Goal: Task Accomplishment & Management: Complete application form

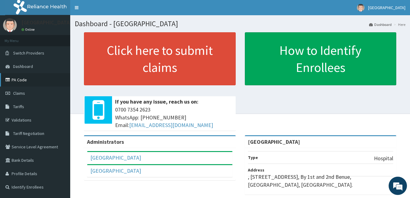
click at [21, 79] on link "PA Code" at bounding box center [35, 79] width 70 height 13
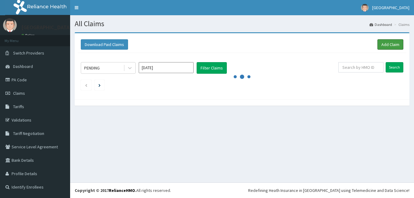
click at [390, 45] on link "Add Claim" at bounding box center [391, 44] width 26 height 10
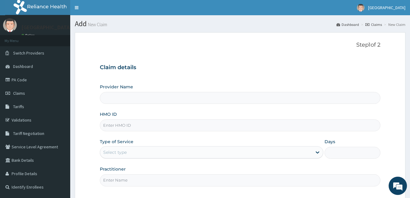
type input "[GEOGRAPHIC_DATA]"
click at [151, 125] on input "HMO ID" at bounding box center [240, 126] width 280 height 12
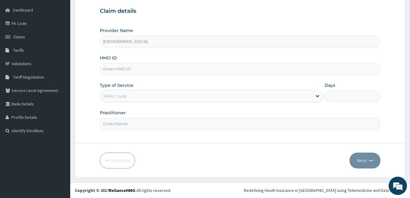
click at [125, 66] on input "HMO ID" at bounding box center [240, 69] width 280 height 12
click at [124, 67] on input "HMO ID" at bounding box center [240, 69] width 280 height 12
paste input "nrn/10241/a"
type input "nrn/10241/a"
click at [133, 96] on div "Select type" at bounding box center [206, 96] width 212 height 10
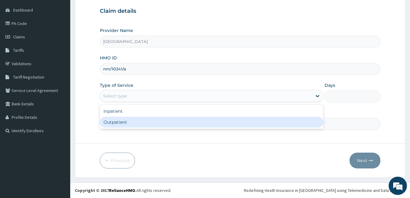
click at [142, 120] on div "Outpatient" at bounding box center [211, 122] width 223 height 11
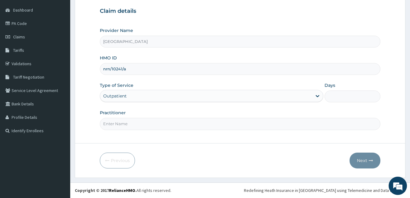
type input "1"
drag, startPoint x: 150, startPoint y: 124, endPoint x: 151, endPoint y: 128, distance: 4.0
click at [150, 124] on input "Practitioner" at bounding box center [240, 124] width 280 height 12
type input "[PERSON_NAME]"
click at [360, 163] on button "Next" at bounding box center [364, 161] width 31 height 16
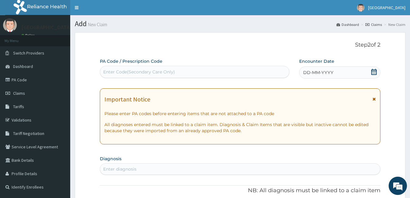
drag, startPoint x: 372, startPoint y: 72, endPoint x: 375, endPoint y: 74, distance: 3.5
click at [373, 72] on icon at bounding box center [374, 72] width 6 height 6
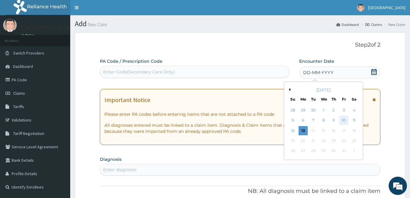
click at [343, 119] on div "10" at bounding box center [343, 120] width 9 height 9
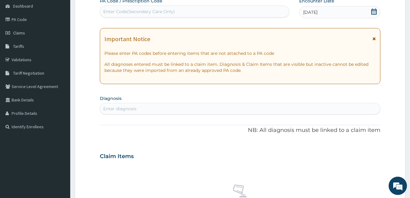
scroll to position [61, 0]
click at [148, 111] on div "Enter diagnosis" at bounding box center [240, 108] width 280 height 10
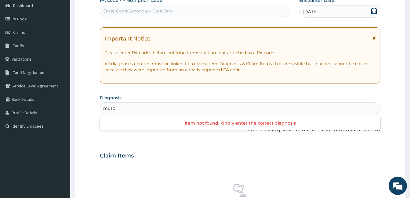
type input "musc"
type input "musculoske"
type input "m"
type input "muscul"
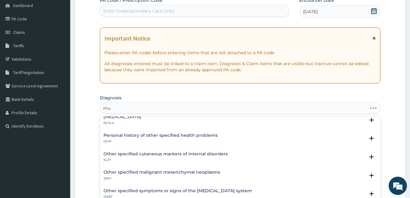
type input "m"
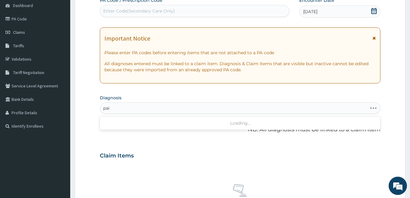
type input "pain"
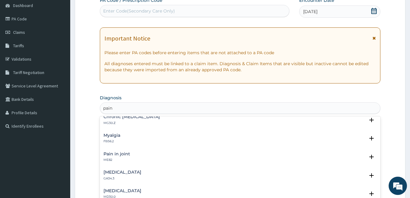
click at [116, 155] on h4 "Pain in joint" at bounding box center [116, 154] width 27 height 5
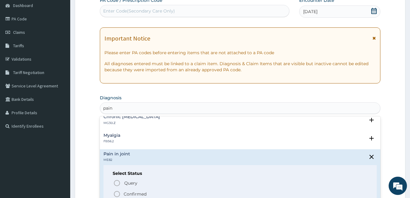
click at [117, 192] on circle "status option filled" at bounding box center [116, 194] width 5 height 5
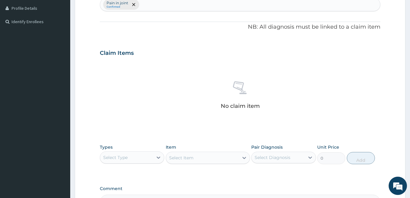
scroll to position [242, 0]
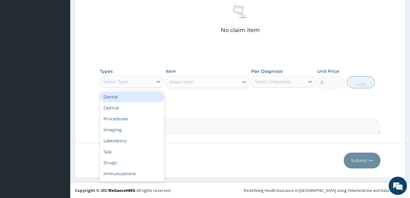
click at [146, 81] on div "Select Type" at bounding box center [126, 82] width 53 height 10
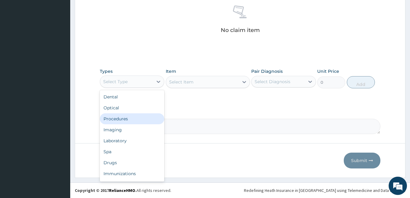
click at [134, 118] on div "Procedures" at bounding box center [132, 118] width 64 height 11
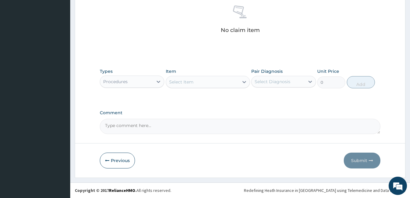
click at [213, 85] on div "Select Item" at bounding box center [202, 82] width 73 height 10
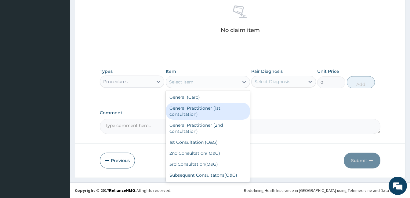
click at [207, 110] on div "General Practitioner (1st consultation)" at bounding box center [208, 111] width 84 height 17
type input "1500"
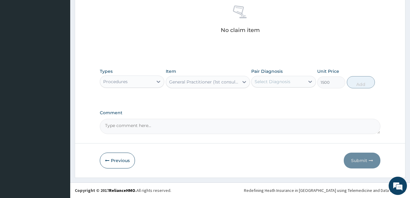
drag, startPoint x: 274, startPoint y: 83, endPoint x: 276, endPoint y: 88, distance: 5.9
click at [275, 83] on div "Select Diagnosis" at bounding box center [272, 82] width 36 height 6
drag, startPoint x: 277, startPoint y: 98, endPoint x: 304, endPoint y: 94, distance: 27.7
click at [277, 98] on label "Pain in joint" at bounding box center [274, 97] width 27 height 6
checkbox input "true"
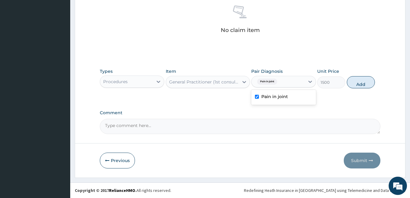
drag, startPoint x: 365, startPoint y: 84, endPoint x: 201, endPoint y: 77, distance: 164.3
click at [365, 84] on button "Add" at bounding box center [361, 82] width 28 height 12
type input "0"
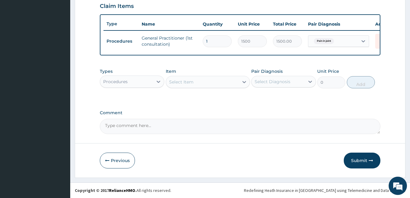
scroll to position [217, 0]
click at [145, 88] on div "Types Procedures Item Select Item Pair Diagnosis Select Diagnosis Unit Price 0 …" at bounding box center [240, 78] width 280 height 26
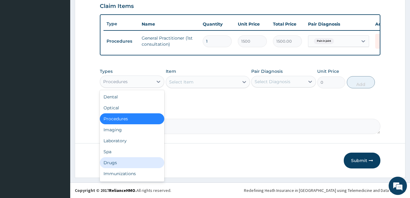
drag, startPoint x: 117, startPoint y: 160, endPoint x: 179, endPoint y: 177, distance: 63.4
click at [118, 161] on div "Drugs" at bounding box center [132, 162] width 64 height 11
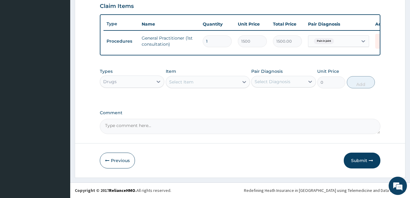
click at [189, 84] on div "Select Item" at bounding box center [181, 82] width 24 height 6
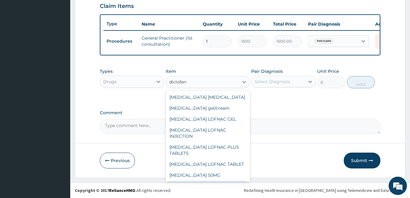
type input "diclofen"
type input "diclofe"
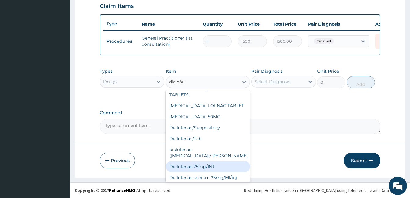
scroll to position [66, 0]
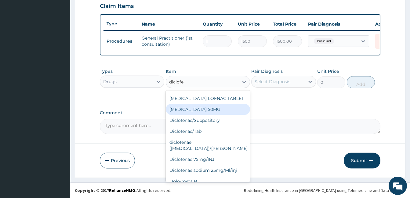
click at [219, 104] on div "DICLOFENAC SODIUM 50MG" at bounding box center [208, 109] width 84 height 11
type input "8.92"
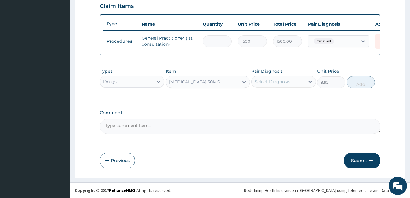
click at [292, 79] on div "Select Diagnosis" at bounding box center [277, 82] width 53 height 10
click at [272, 100] on div "Pain in joint" at bounding box center [283, 97] width 64 height 13
checkbox input "true"
click at [361, 86] on button "Add" at bounding box center [361, 82] width 28 height 12
type input "0"
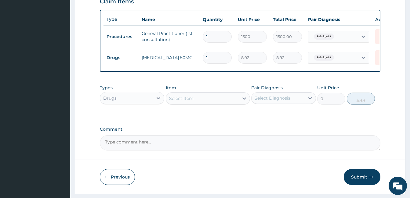
type input "0.00"
type input "2"
type input "17.84"
type input "20"
type input "178.40"
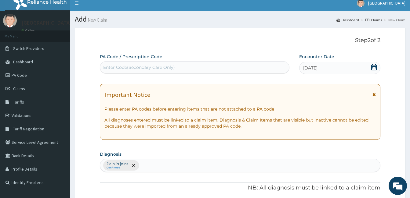
scroll to position [0, 0]
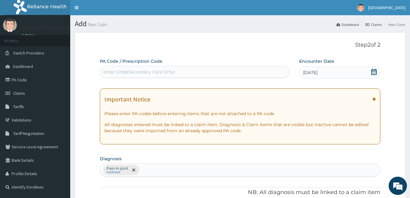
type input "20"
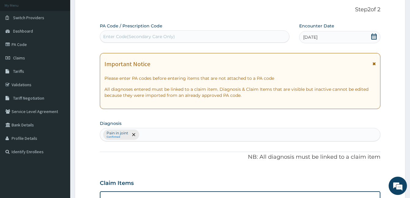
scroll to position [238, 0]
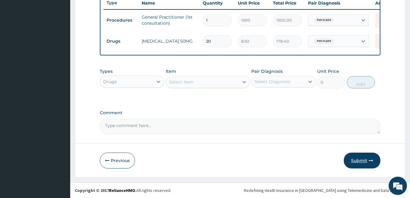
click at [357, 157] on button "Submit" at bounding box center [361, 161] width 37 height 16
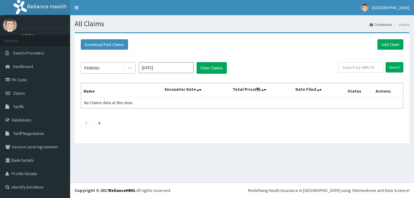
click at [105, 70] on div "PENDING" at bounding box center [102, 68] width 42 height 10
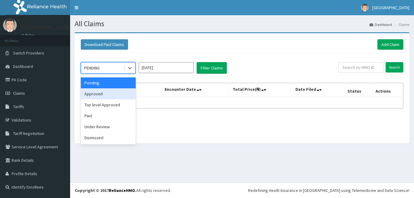
click at [96, 94] on div "Approved" at bounding box center [108, 93] width 55 height 11
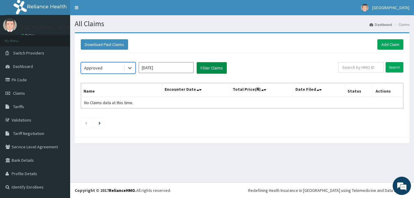
click at [211, 66] on button "Filter Claims" at bounding box center [212, 68] width 30 height 12
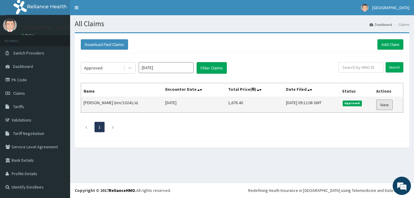
drag, startPoint x: 385, startPoint y: 102, endPoint x: 361, endPoint y: 106, distance: 24.1
click at [385, 103] on link "View" at bounding box center [384, 105] width 16 height 10
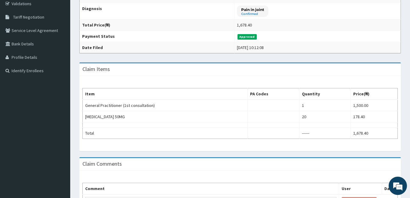
scroll to position [122, 0]
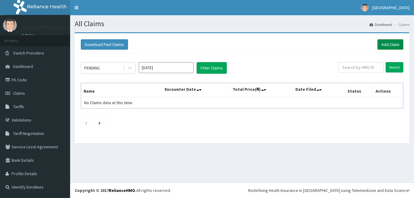
click at [386, 45] on link "Add Claim" at bounding box center [391, 44] width 26 height 10
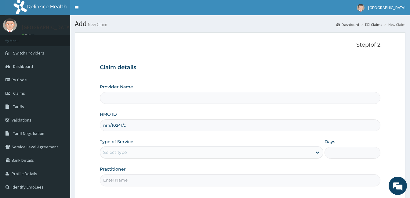
type input "[GEOGRAPHIC_DATA]"
type input "NRN/10241/C"
drag, startPoint x: 115, startPoint y: 155, endPoint x: 114, endPoint y: 160, distance: 5.5
click at [114, 155] on div "Select type" at bounding box center [114, 152] width 23 height 6
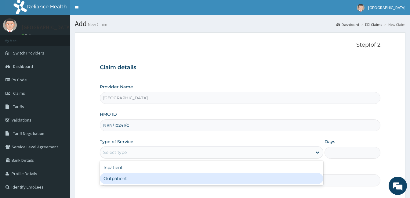
click at [117, 178] on div "Outpatient" at bounding box center [211, 178] width 223 height 11
type input "1"
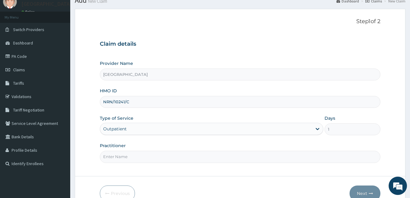
scroll to position [31, 0]
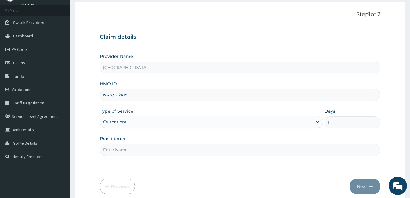
click at [131, 152] on input "Practitioner" at bounding box center [240, 150] width 280 height 12
type input "[PERSON_NAME]"
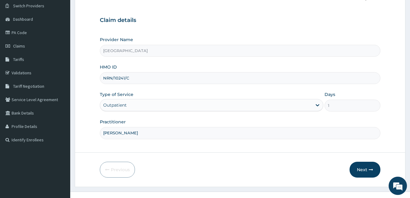
scroll to position [56, 0]
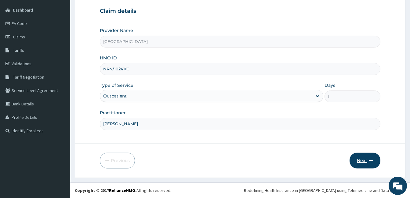
drag, startPoint x: 368, startPoint y: 154, endPoint x: 366, endPoint y: 158, distance: 4.5
click at [366, 158] on button "Next" at bounding box center [364, 161] width 31 height 16
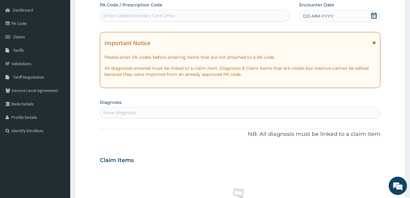
click at [373, 15] on icon at bounding box center [374, 16] width 6 height 6
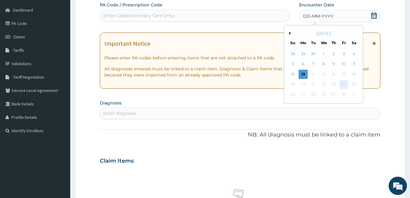
scroll to position [0, 0]
click at [344, 63] on div "10" at bounding box center [343, 64] width 9 height 9
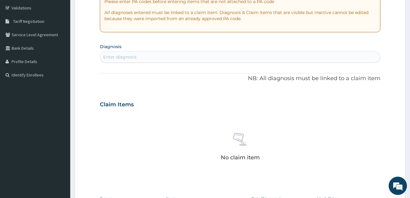
scroll to position [117, 0]
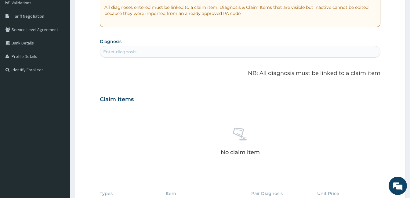
click at [157, 48] on div "Enter diagnosis" at bounding box center [240, 52] width 280 height 10
type input "[MEDICAL_DATA]"
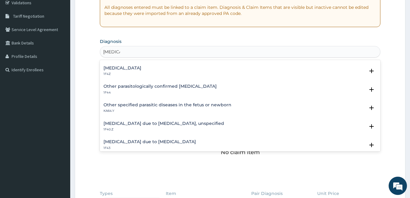
scroll to position [0, 0]
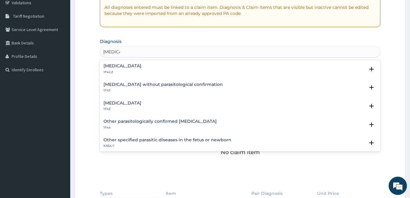
click at [133, 101] on h4 "[MEDICAL_DATA]" at bounding box center [122, 103] width 38 height 5
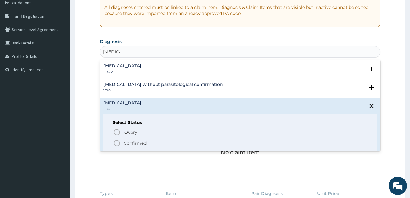
click at [117, 143] on icon "status option filled" at bounding box center [116, 143] width 7 height 7
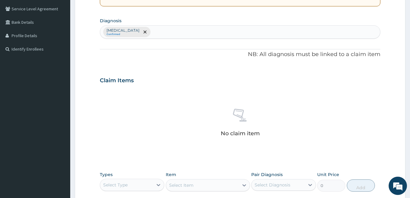
scroll to position [148, 0]
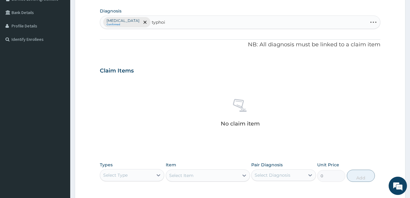
type input "[MEDICAL_DATA]"
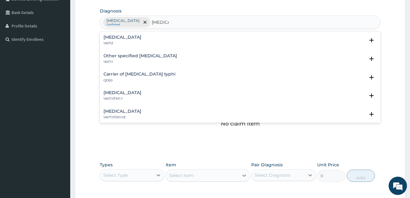
click at [127, 40] on div "[MEDICAL_DATA] 1A07.Z" at bounding box center [122, 40] width 38 height 11
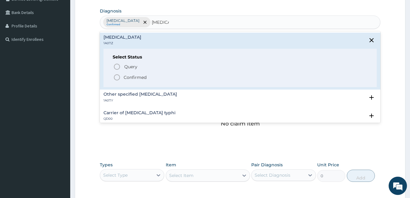
click at [117, 77] on icon "status option filled" at bounding box center [116, 77] width 7 height 7
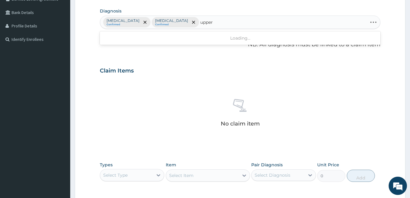
type input "upper"
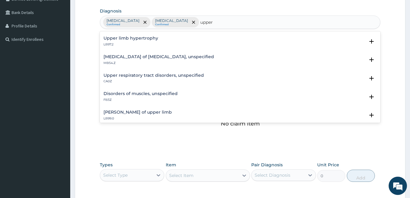
scroll to position [0, 0]
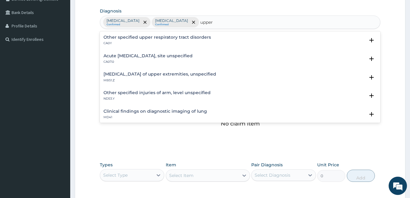
click at [152, 57] on h4 "Acute [MEDICAL_DATA], site unspecified" at bounding box center [147, 56] width 89 height 5
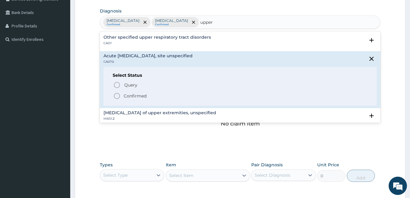
click at [118, 95] on icon "status option filled" at bounding box center [116, 95] width 7 height 7
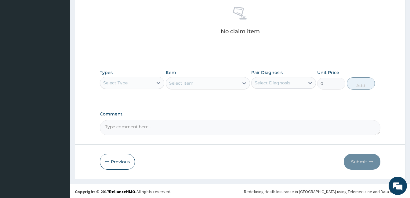
scroll to position [242, 0]
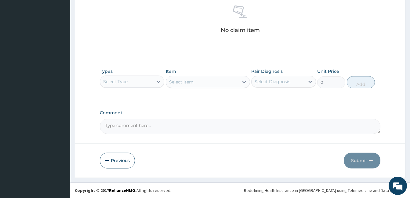
click at [141, 81] on div "Select Type" at bounding box center [126, 82] width 53 height 10
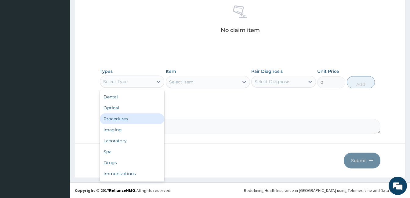
drag, startPoint x: 127, startPoint y: 117, endPoint x: 185, endPoint y: 96, distance: 61.3
click at [127, 118] on div "Procedures" at bounding box center [132, 118] width 64 height 11
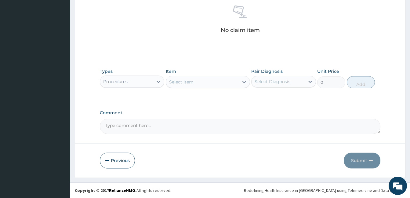
click at [217, 80] on div "Select Item" at bounding box center [202, 82] width 73 height 10
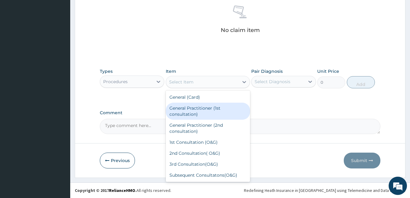
drag, startPoint x: 221, startPoint y: 112, endPoint x: 287, endPoint y: 100, distance: 67.9
click at [233, 113] on div "General Practitioner (1st consultation)" at bounding box center [208, 111] width 84 height 17
type input "1500"
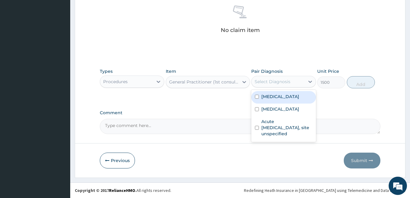
drag, startPoint x: 306, startPoint y: 83, endPoint x: 304, endPoint y: 92, distance: 10.1
click at [304, 88] on div "Pair Diagnosis option [MEDICAL_DATA] focused, 1 of 3. 3 results available. Use …" at bounding box center [283, 78] width 64 height 20
click at [298, 99] on label "[MEDICAL_DATA]" at bounding box center [280, 97] width 38 height 6
checkbox input "true"
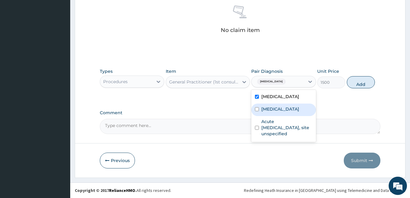
click at [291, 112] on label "[MEDICAL_DATA]" at bounding box center [280, 109] width 38 height 6
checkbox input "true"
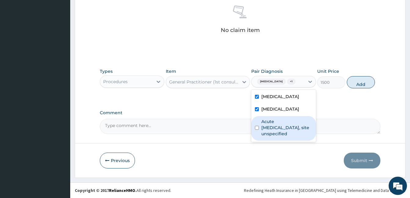
drag, startPoint x: 291, startPoint y: 135, endPoint x: 304, endPoint y: 115, distance: 23.9
click at [292, 135] on label "Acute [MEDICAL_DATA], site unspecified" at bounding box center [286, 128] width 51 height 18
checkbox input "true"
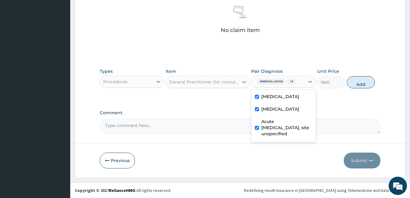
drag, startPoint x: 356, startPoint y: 84, endPoint x: 101, endPoint y: 66, distance: 255.3
click at [355, 84] on button "Add" at bounding box center [361, 82] width 28 height 12
type input "0"
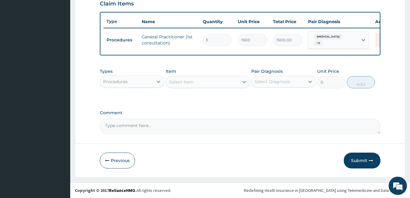
scroll to position [220, 0]
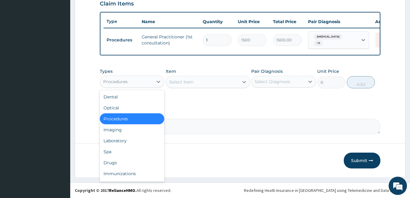
click at [128, 83] on div "Procedures" at bounding box center [126, 82] width 53 height 10
click at [127, 141] on div "Laboratory" at bounding box center [132, 140] width 64 height 11
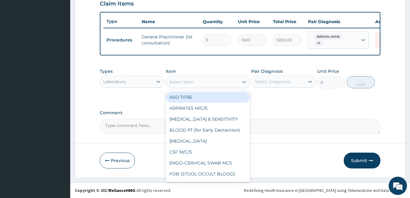
click at [201, 81] on div "Select Item" at bounding box center [202, 82] width 73 height 10
type input "mp"
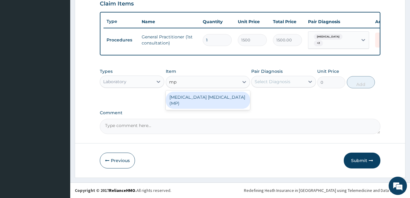
click at [199, 99] on div "MALARIA PARASITE (MP)" at bounding box center [208, 100] width 84 height 17
type input "560"
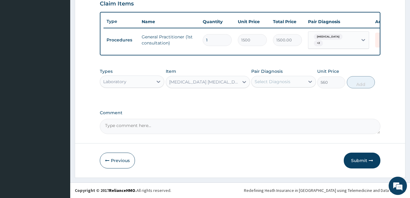
click at [262, 81] on div "Select Diagnosis" at bounding box center [272, 82] width 36 height 6
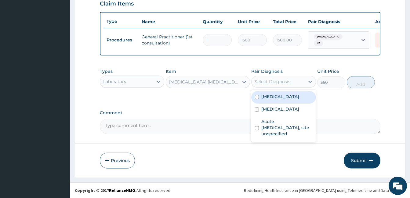
click at [292, 98] on label "Malaria, unspecified" at bounding box center [280, 97] width 38 height 6
checkbox input "true"
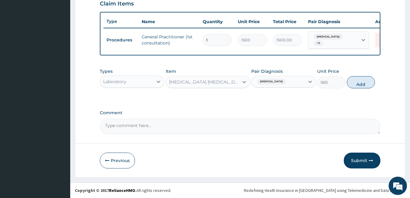
drag, startPoint x: 352, startPoint y: 83, endPoint x: 290, endPoint y: 78, distance: 62.4
click at [353, 83] on button "Add" at bounding box center [361, 82] width 28 height 12
type input "0"
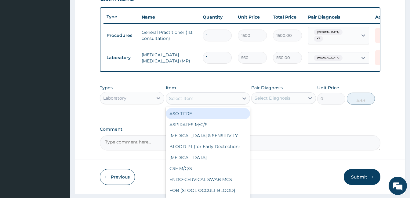
click at [192, 102] on div "Select Item" at bounding box center [181, 98] width 24 height 6
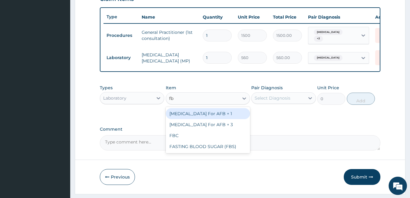
type input "fbc"
click at [189, 119] on div "FBC" at bounding box center [208, 113] width 84 height 11
type input "1600"
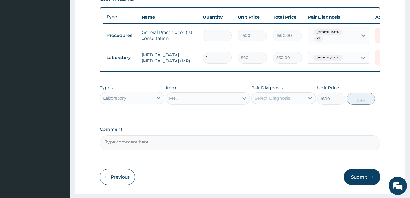
click at [285, 101] on div "Select Diagnosis" at bounding box center [272, 98] width 36 height 6
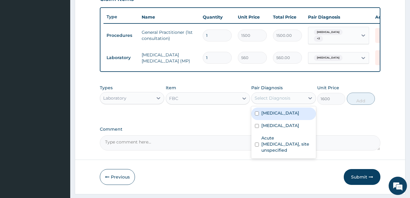
drag, startPoint x: 281, startPoint y: 121, endPoint x: 281, endPoint y: 135, distance: 14.6
click at [281, 120] on div "Malaria, unspecified" at bounding box center [283, 114] width 64 height 13
checkbox input "true"
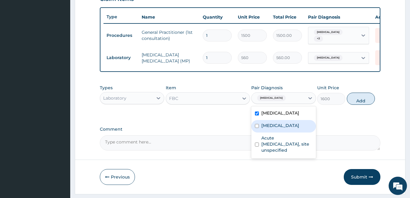
drag, startPoint x: 281, startPoint y: 135, endPoint x: 284, endPoint y: 148, distance: 12.5
click at [281, 129] on label "Typhoid fever, unspecified" at bounding box center [280, 126] width 38 height 6
checkbox input "true"
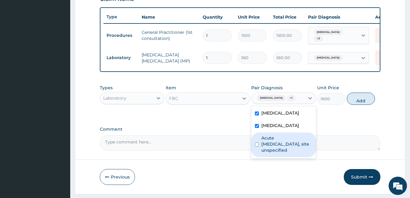
drag, startPoint x: 285, startPoint y: 153, endPoint x: 367, endPoint y: 138, distance: 83.8
click at [285, 153] on label "Acute upper respiratory infection, site unspecified" at bounding box center [286, 144] width 51 height 18
checkbox input "true"
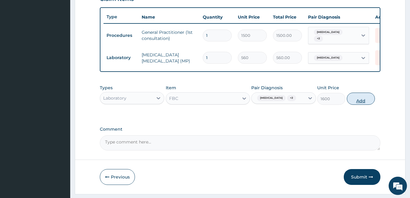
click at [361, 102] on button "Add" at bounding box center [361, 99] width 28 height 12
type input "0"
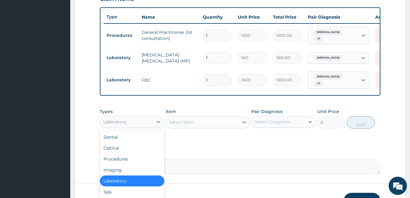
drag, startPoint x: 144, startPoint y: 124, endPoint x: 139, endPoint y: 154, distance: 30.1
click at [142, 127] on div "Laboratory" at bounding box center [126, 122] width 53 height 10
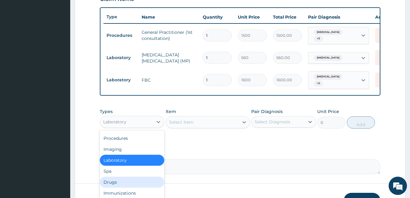
click at [111, 184] on div "Drugs" at bounding box center [132, 182] width 64 height 11
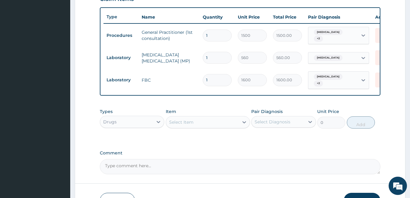
click at [192, 125] on div "Select Item" at bounding box center [181, 122] width 24 height 6
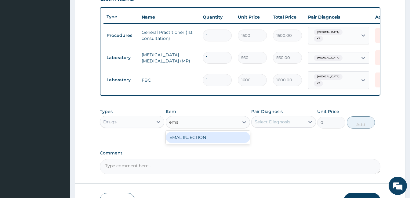
type input "emal"
click at [196, 142] on div "EMAL INJECTION" at bounding box center [208, 137] width 84 height 11
type input "708.75"
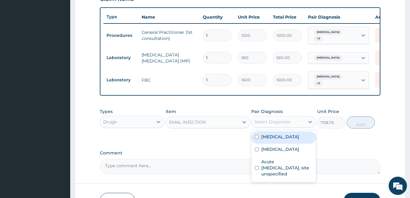
click at [279, 125] on div "Select Diagnosis" at bounding box center [272, 122] width 36 height 6
drag, startPoint x: 283, startPoint y: 142, endPoint x: 342, endPoint y: 129, distance: 59.9
click at [285, 140] on label "Malaria, unspecified" at bounding box center [280, 137] width 38 height 6
checkbox input "true"
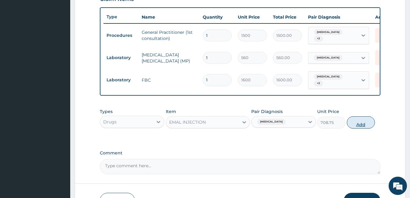
click at [357, 128] on button "Add" at bounding box center [361, 123] width 28 height 12
type input "0"
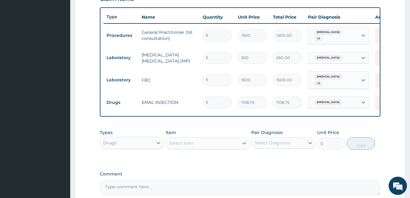
type input "0.00"
type input "6"
type input "4252.50"
type input "6"
click at [198, 150] on div "Item Select Item" at bounding box center [208, 140] width 84 height 20
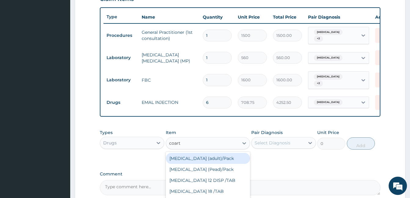
type input "coarte"
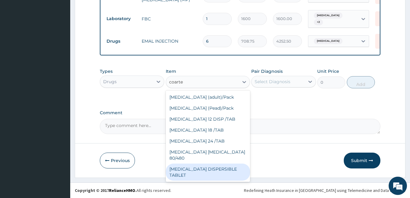
scroll to position [285, 0]
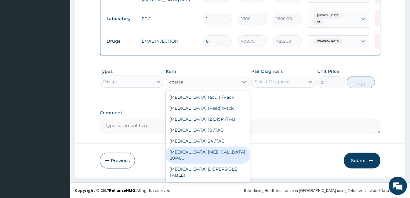
click at [199, 151] on div "COARTEM D TAB 80/480" at bounding box center [208, 155] width 84 height 17
type input "866.25"
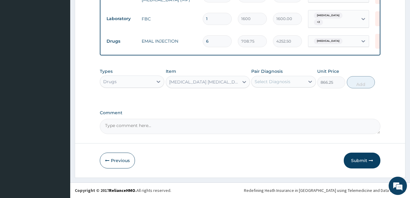
drag, startPoint x: 305, startPoint y: 81, endPoint x: 293, endPoint y: 89, distance: 14.1
click at [304, 82] on div at bounding box center [309, 81] width 11 height 11
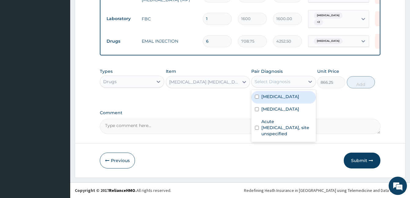
click at [272, 101] on div "[MEDICAL_DATA]" at bounding box center [283, 97] width 64 height 13
checkbox input "true"
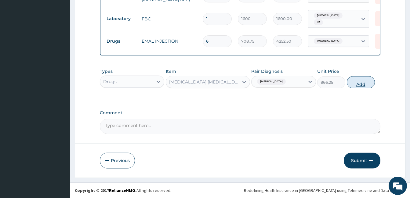
click at [367, 83] on button "Add" at bounding box center [361, 82] width 28 height 12
type input "0"
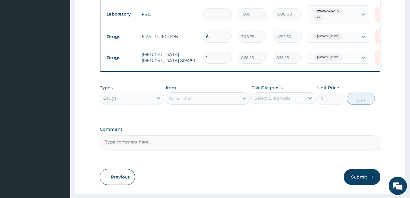
type input "0.00"
type input "6"
type input "5197.50"
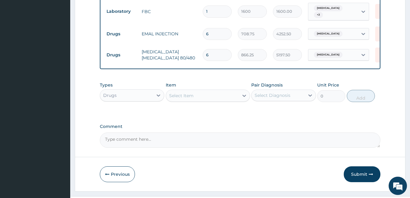
scroll to position [307, 0]
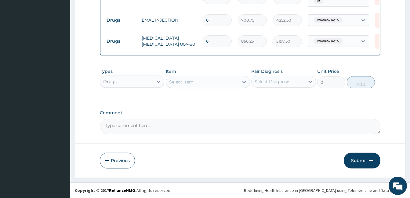
type input "6"
click at [189, 79] on div "Select Item" at bounding box center [181, 82] width 24 height 6
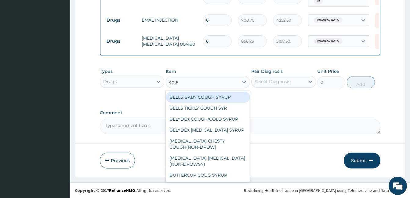
type input "cough"
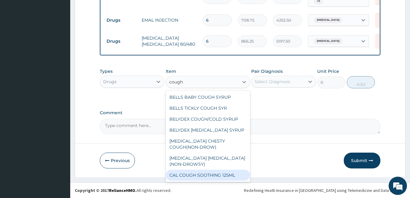
drag, startPoint x: 194, startPoint y: 176, endPoint x: 218, endPoint y: 140, distance: 43.5
click at [194, 174] on div "CAL COUGH SOOTHING 125ML" at bounding box center [208, 175] width 84 height 11
type input "577.5"
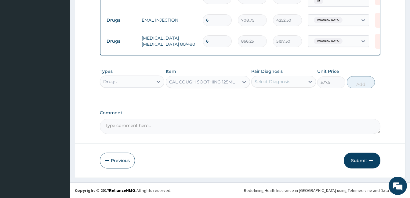
click at [271, 82] on div "Select Diagnosis" at bounding box center [272, 82] width 36 height 6
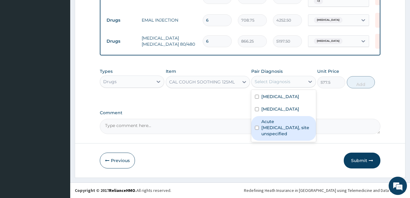
drag, startPoint x: 282, startPoint y: 131, endPoint x: 406, endPoint y: 82, distance: 133.8
click at [308, 119] on div "Malaria, unspecified Typhoid fever, unspecified Acute upper respiratory infecti…" at bounding box center [283, 116] width 64 height 52
click at [276, 137] on label "Acute upper respiratory infection, site unspecified" at bounding box center [286, 128] width 51 height 18
checkbox input "true"
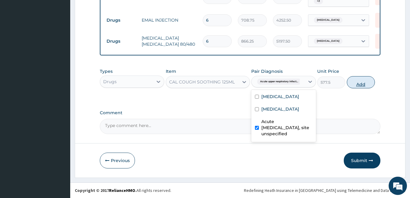
click at [357, 84] on button "Add" at bounding box center [361, 82] width 28 height 12
type input "0"
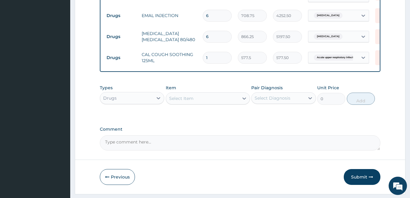
click at [214, 102] on div "Select Item" at bounding box center [202, 99] width 73 height 10
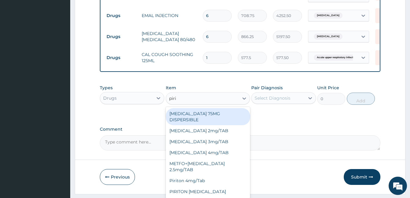
type input "pirit"
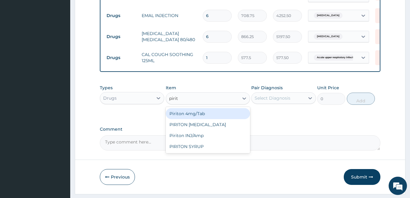
click at [199, 118] on div "Piriton 4mg/Tab" at bounding box center [208, 113] width 84 height 11
type input "5.25"
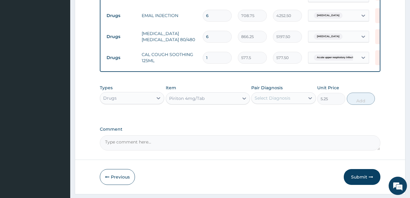
click at [276, 101] on div "Select Diagnosis" at bounding box center [272, 98] width 36 height 6
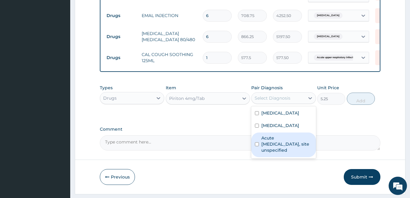
click at [275, 153] on label "Acute upper respiratory infection, site unspecified" at bounding box center [286, 144] width 51 height 18
checkbox input "true"
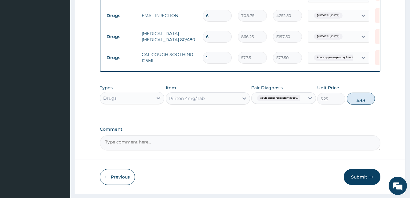
click at [361, 105] on button "Add" at bounding box center [361, 99] width 28 height 12
type input "0"
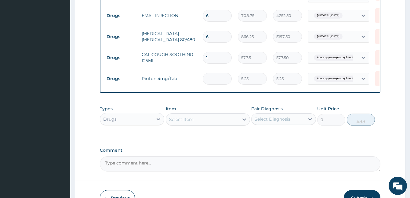
type input "0.00"
type input "7"
type input "36.75"
type input "7"
click at [187, 121] on div "Select Item" at bounding box center [202, 120] width 73 height 10
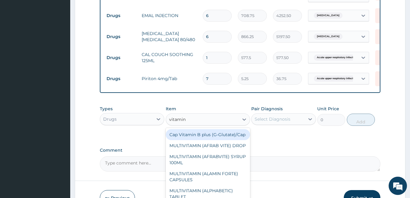
type input "vitamin c"
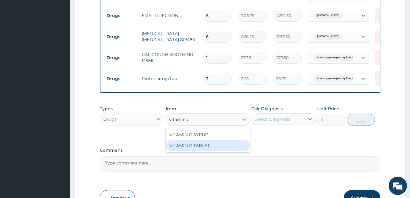
click at [204, 151] on div "VITAMIN C TABLET" at bounding box center [208, 145] width 84 height 11
type input "2.62"
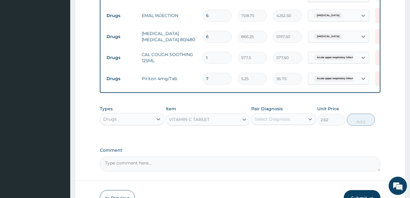
click at [267, 122] on div "Select Diagnosis" at bounding box center [272, 119] width 36 height 6
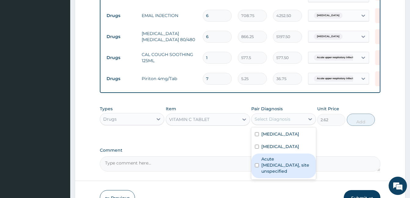
click at [277, 173] on label "Acute upper respiratory infection, site unspecified" at bounding box center [286, 165] width 51 height 18
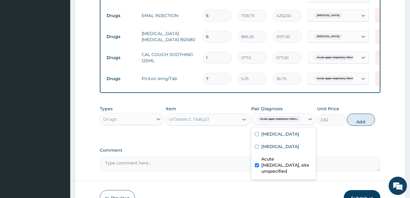
checkbox input "true"
click at [356, 126] on button "Add" at bounding box center [361, 120] width 28 height 12
type input "0"
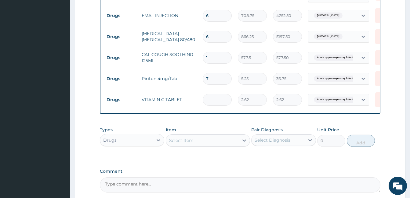
type input "0.00"
type input "4"
type input "10.48"
type input "40"
type input "104.80"
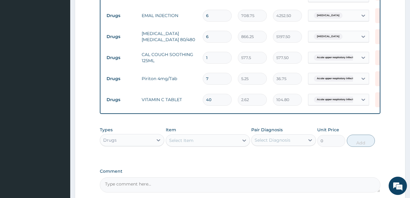
type input "40"
click at [178, 144] on div "Select Item" at bounding box center [181, 141] width 24 height 6
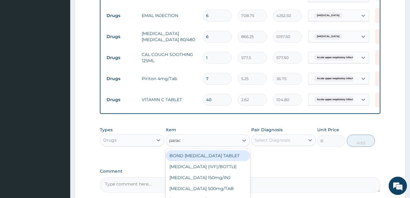
type input "parace"
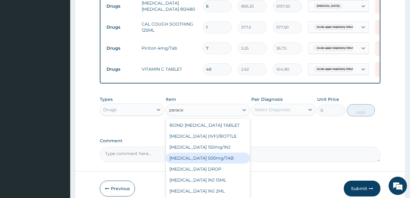
click at [221, 163] on div "PARACETAMOL 500mg/TAB" at bounding box center [208, 158] width 84 height 11
type input "5.25"
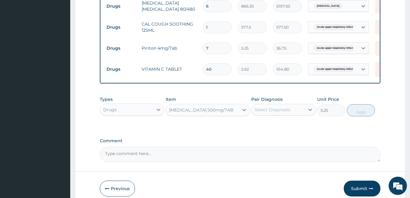
click at [270, 113] on div "Select Diagnosis" at bounding box center [272, 110] width 36 height 6
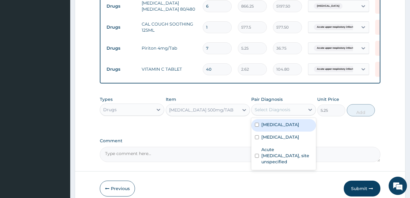
drag, startPoint x: 281, startPoint y: 126, endPoint x: 279, endPoint y: 137, distance: 10.6
click at [281, 128] on label "Malaria, unspecified" at bounding box center [280, 125] width 38 height 6
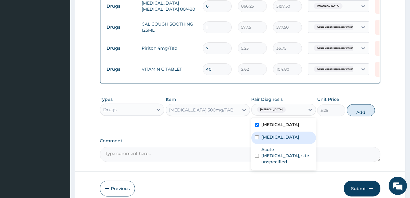
checkbox input "true"
drag, startPoint x: 279, startPoint y: 139, endPoint x: 284, endPoint y: 163, distance: 23.8
click at [279, 140] on label "Typhoid fever, unspecified" at bounding box center [280, 137] width 38 height 6
checkbox input "true"
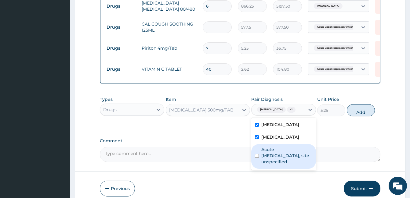
drag, startPoint x: 285, startPoint y: 167, endPoint x: 318, endPoint y: 152, distance: 36.0
click at [286, 165] on label "Acute upper respiratory infection, site unspecified" at bounding box center [286, 156] width 51 height 18
checkbox input "true"
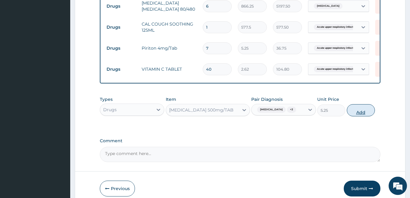
click at [359, 117] on button "Add" at bounding box center [361, 110] width 28 height 12
type input "0"
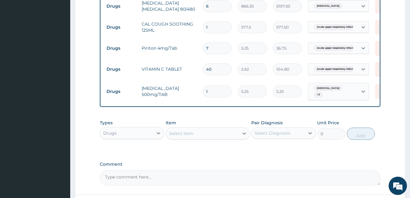
type input "0.00"
type input "3"
type input "15.75"
type input "30"
type input "157.50"
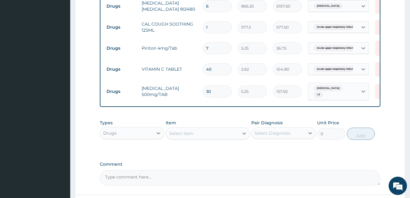
type input "30"
click at [192, 137] on div "Select Item" at bounding box center [181, 134] width 24 height 6
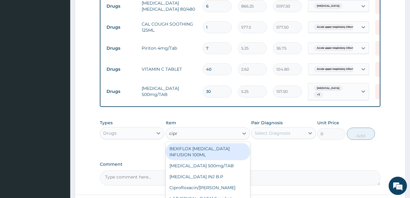
type input "cipro"
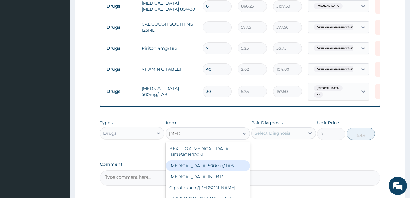
click at [208, 167] on div "Ciprofloxacin 500mg/TAB" at bounding box center [208, 165] width 84 height 11
type input "26.77"
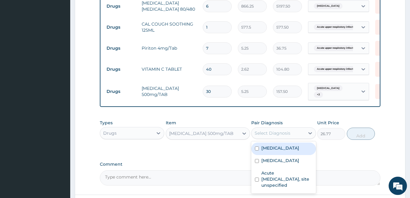
drag, startPoint x: 274, startPoint y: 137, endPoint x: 275, endPoint y: 141, distance: 4.0
click at [274, 136] on div "Select Diagnosis" at bounding box center [272, 133] width 36 height 6
click at [284, 151] on label "Malaria, unspecified" at bounding box center [280, 148] width 38 height 6
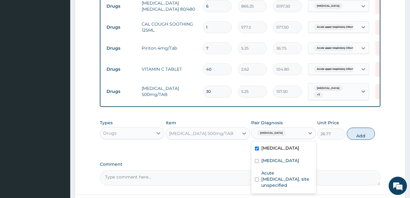
drag, startPoint x: 269, startPoint y: 152, endPoint x: 270, endPoint y: 159, distance: 7.2
click at [268, 151] on label "Malaria, unspecified" at bounding box center [280, 148] width 38 height 6
checkbox input "false"
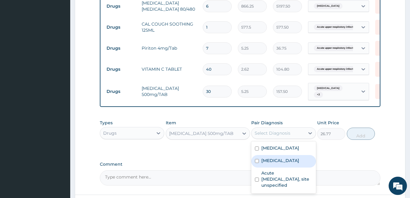
drag, startPoint x: 273, startPoint y: 171, endPoint x: 390, endPoint y: 166, distance: 116.9
click at [274, 164] on label "Typhoid fever, unspecified" at bounding box center [280, 161] width 38 height 6
checkbox input "true"
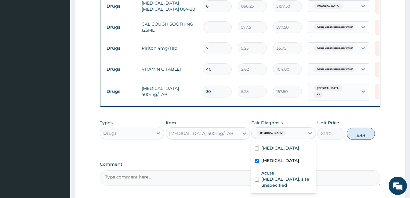
click at [368, 140] on button "Add" at bounding box center [361, 134] width 28 height 12
type input "0"
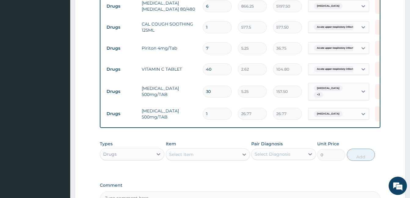
type input "10"
type input "267.70"
type input "10"
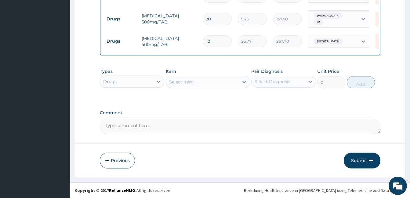
scroll to position [414, 0]
click at [352, 162] on button "Submit" at bounding box center [361, 161] width 37 height 16
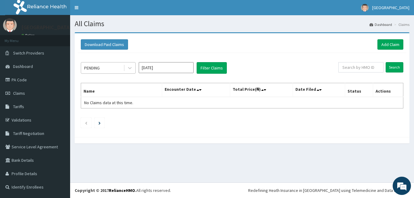
click at [113, 70] on div "PENDING" at bounding box center [102, 68] width 42 height 10
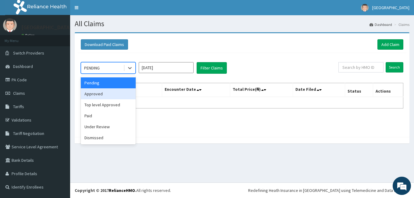
click at [100, 92] on div "Approved" at bounding box center [108, 93] width 55 height 11
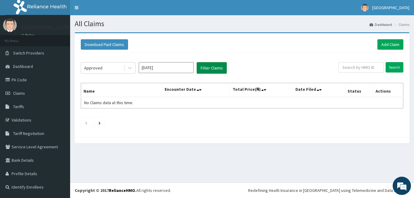
click at [206, 69] on button "Filter Claims" at bounding box center [212, 68] width 30 height 12
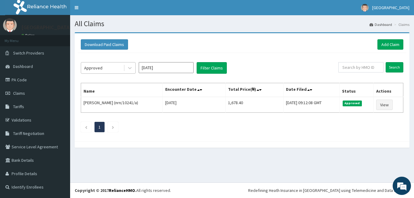
click at [110, 70] on div "Approved" at bounding box center [102, 68] width 42 height 10
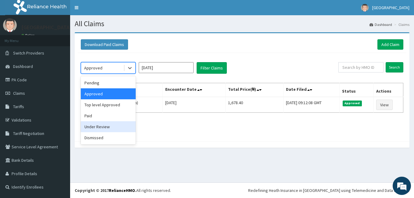
click at [108, 129] on div "Under Review" at bounding box center [108, 126] width 55 height 11
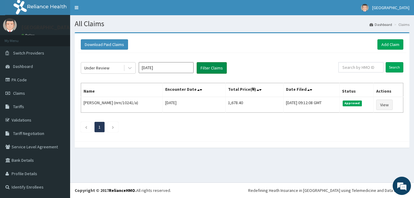
click at [209, 66] on button "Filter Claims" at bounding box center [212, 68] width 30 height 12
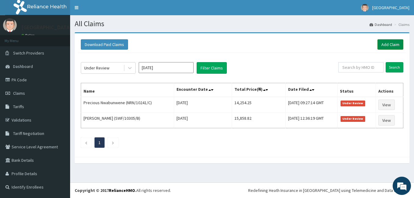
click at [382, 44] on link "Add Claim" at bounding box center [391, 44] width 26 height 10
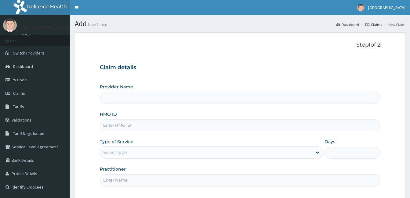
click at [144, 120] on input "HMO ID" at bounding box center [240, 126] width 280 height 12
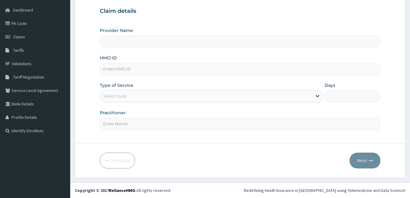
paste input "NEL/10037/A"
type input "NEL/10037/A"
click at [139, 92] on div "Select type" at bounding box center [206, 96] width 212 height 10
click at [146, 96] on div "Select type" at bounding box center [206, 96] width 212 height 10
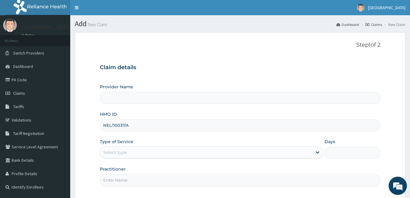
scroll to position [56, 0]
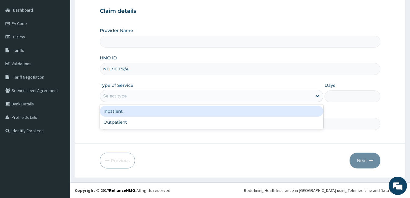
click at [129, 100] on div "Select type" at bounding box center [206, 96] width 212 height 10
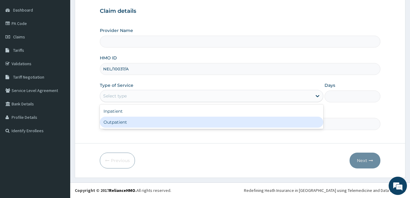
click at [138, 128] on div "Outpatient" at bounding box center [211, 122] width 223 height 11
type input "1"
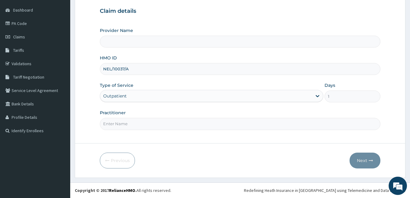
drag, startPoint x: 145, startPoint y: 127, endPoint x: 141, endPoint y: 138, distance: 11.1
click at [141, 138] on form "Step 1 of 2 Claim details Provider Name HMO ID NEL/10037/A Type of Service Outp…" at bounding box center [240, 77] width 330 height 202
type input "[GEOGRAPHIC_DATA]"
type input "DR. PATRICK OLORI"
click at [361, 160] on button "Next" at bounding box center [364, 161] width 31 height 16
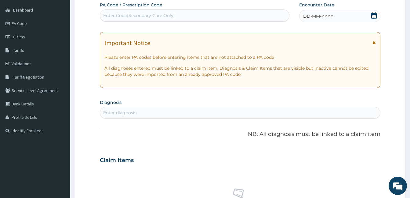
click at [373, 16] on icon at bounding box center [374, 16] width 6 height 6
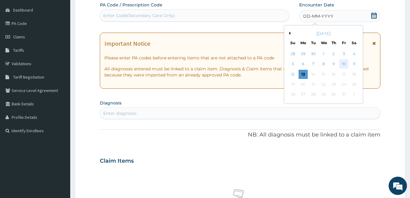
click at [345, 65] on div "10" at bounding box center [343, 64] width 9 height 9
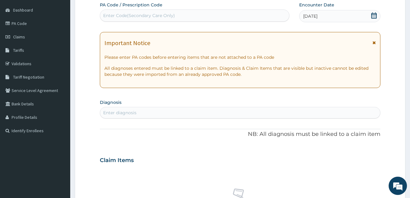
scroll to position [117, 0]
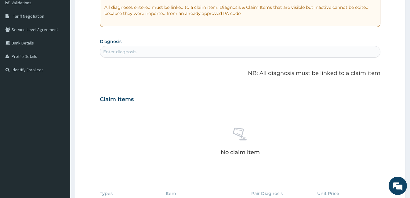
click at [138, 52] on div "Enter diagnosis" at bounding box center [240, 52] width 280 height 10
type input "malaria"
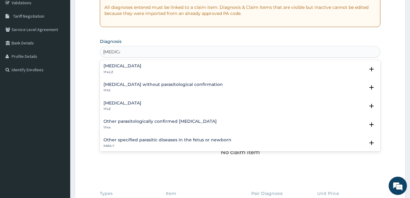
click at [123, 102] on h4 "Malaria, unspecified" at bounding box center [122, 103] width 38 height 5
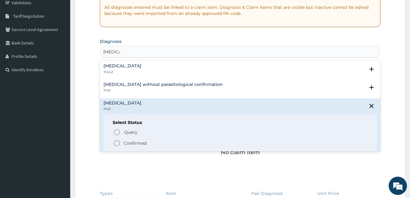
click at [118, 144] on icon "status option filled" at bounding box center [116, 143] width 7 height 7
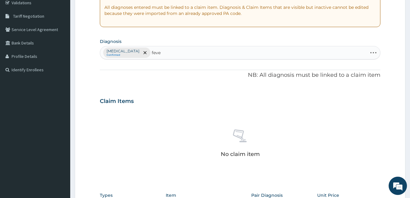
type input "fever"
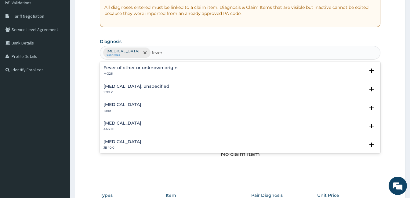
scroll to position [20, 0]
